Goal: Task Accomplishment & Management: Manage account settings

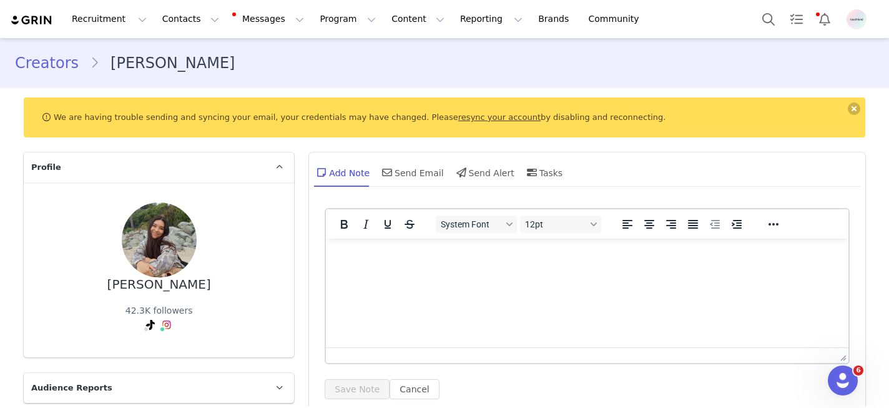
click at [486, 122] on div "We are having trouble sending and syncing your email, your credentials may have…" at bounding box center [444, 117] width 841 height 40
click at [483, 119] on link "resync your account" at bounding box center [499, 116] width 82 height 9
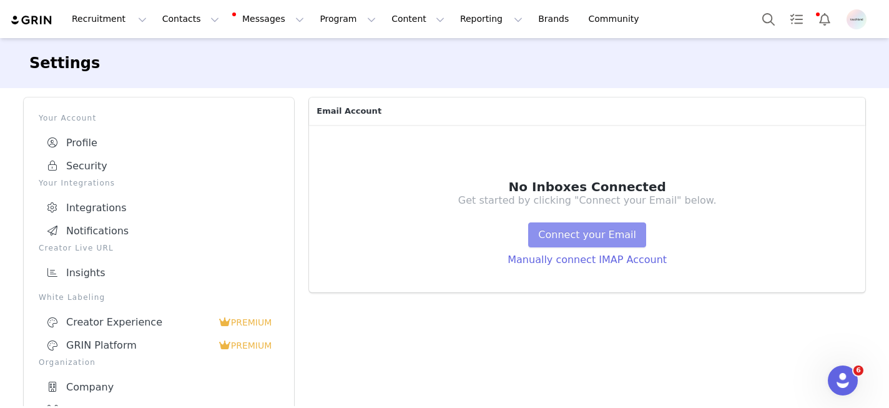
click at [554, 245] on button "Connect your Email" at bounding box center [587, 234] width 118 height 25
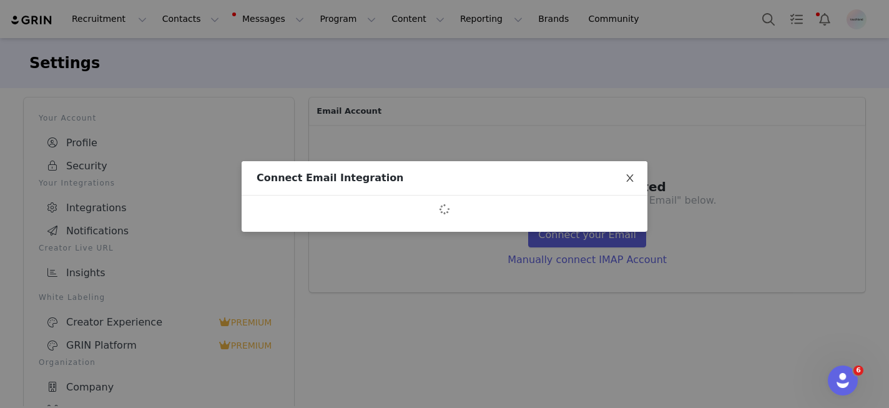
click at [631, 178] on icon "icon: close" at bounding box center [630, 178] width 10 height 10
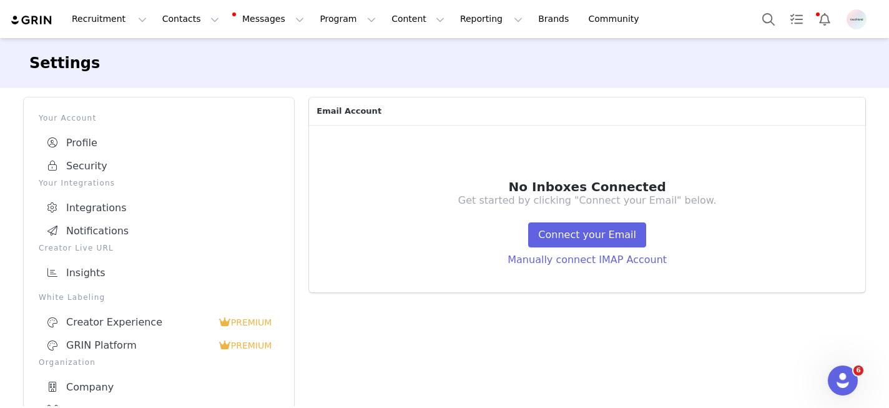
click at [581, 242] on div "Email Account No Inboxes Connected Get started by clicking "Connect your Email"…" at bounding box center [587, 322] width 571 height 465
click at [558, 242] on button "Connect your Email" at bounding box center [587, 234] width 118 height 25
